Goal: Task Accomplishment & Management: Use online tool/utility

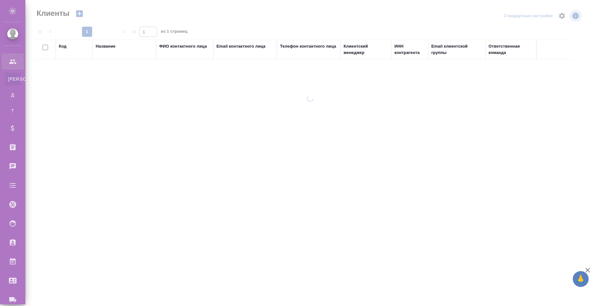
select select "RU"
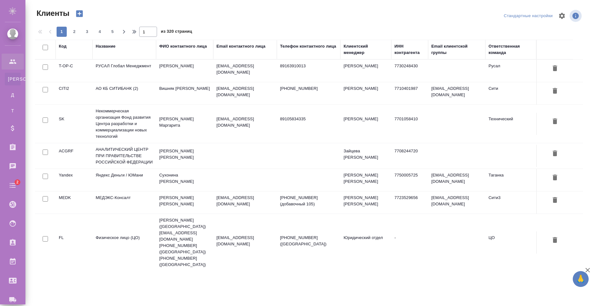
scroll to position [108, 0]
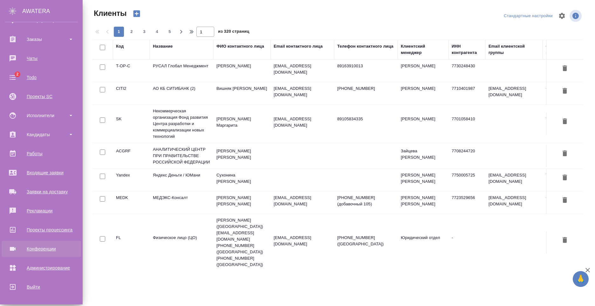
click at [39, 254] on link "Конференции" at bounding box center [41, 249] width 79 height 16
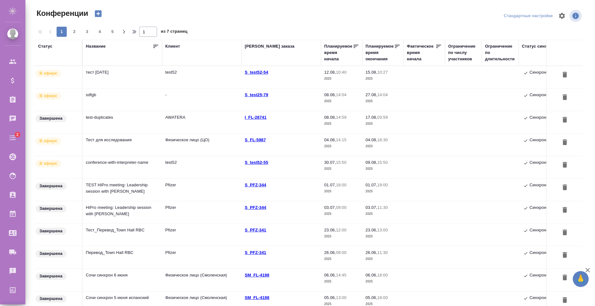
type input "[PERSON_NAME]"
click at [126, 80] on td "тест [DATE]" at bounding box center [122, 77] width 79 height 22
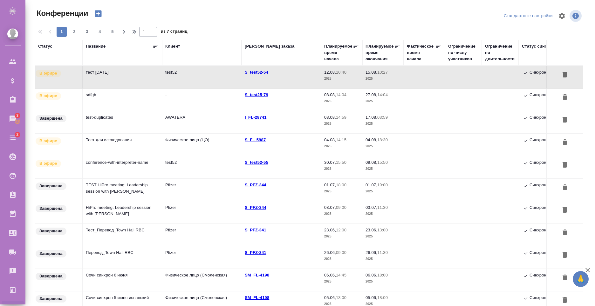
click at [127, 80] on td "тест [DATE]" at bounding box center [122, 77] width 79 height 22
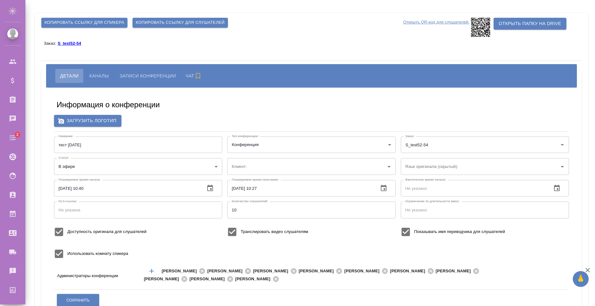
type input "test52"
click at [167, 22] on span "Копировать ссылку для слушателей" at bounding box center [180, 22] width 89 height 7
